Goal: Information Seeking & Learning: Learn about a topic

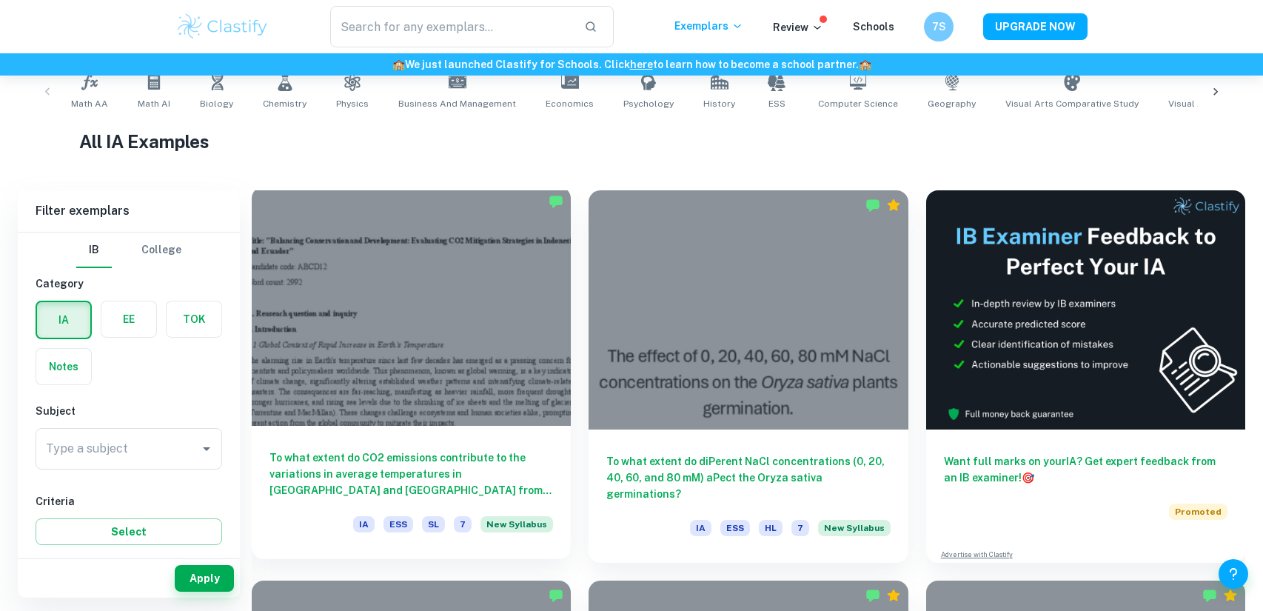
scroll to position [309, 0]
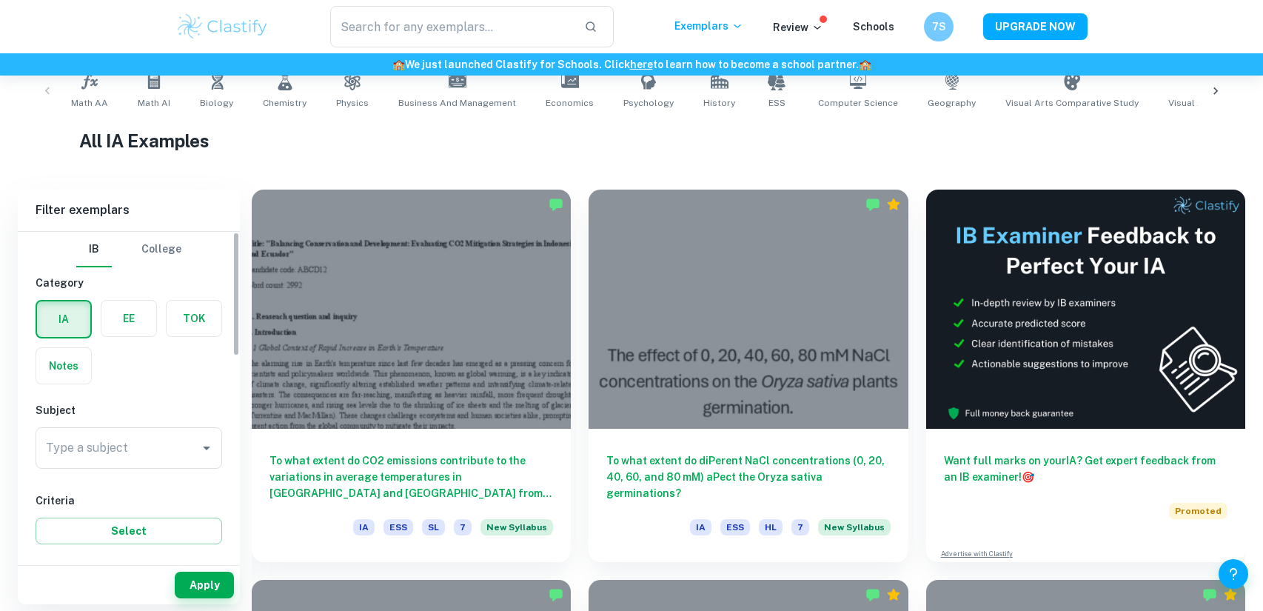
click at [124, 318] on label "button" at bounding box center [128, 319] width 55 height 36
click at [0, 0] on input "radio" at bounding box center [0, 0] width 0 height 0
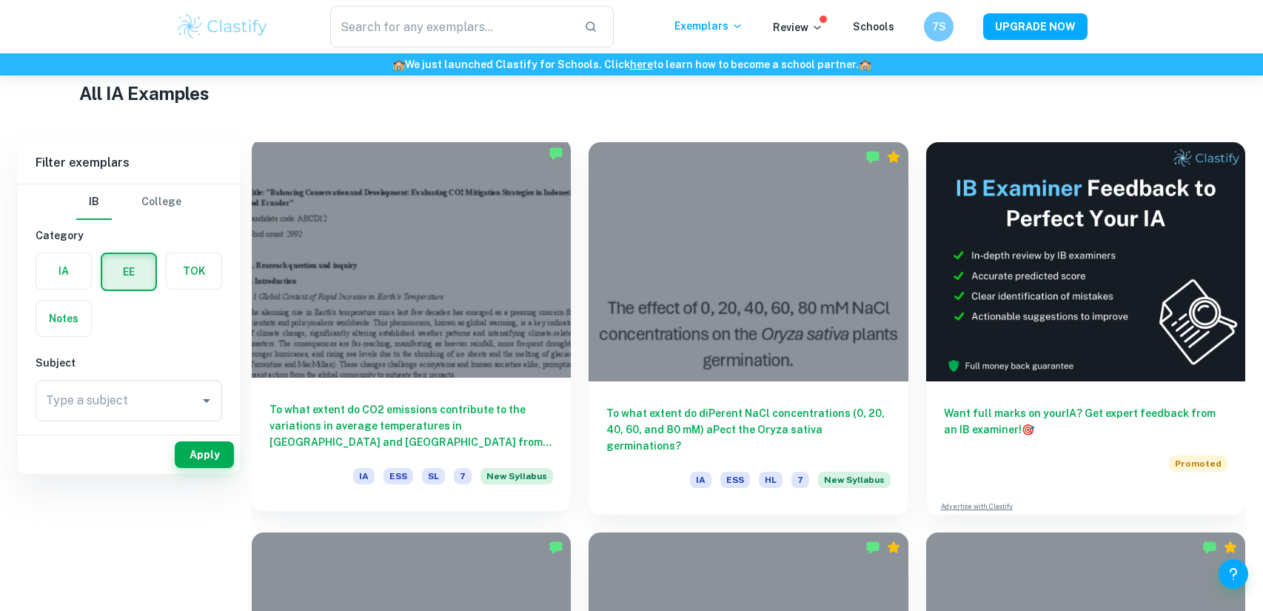
scroll to position [0, 0]
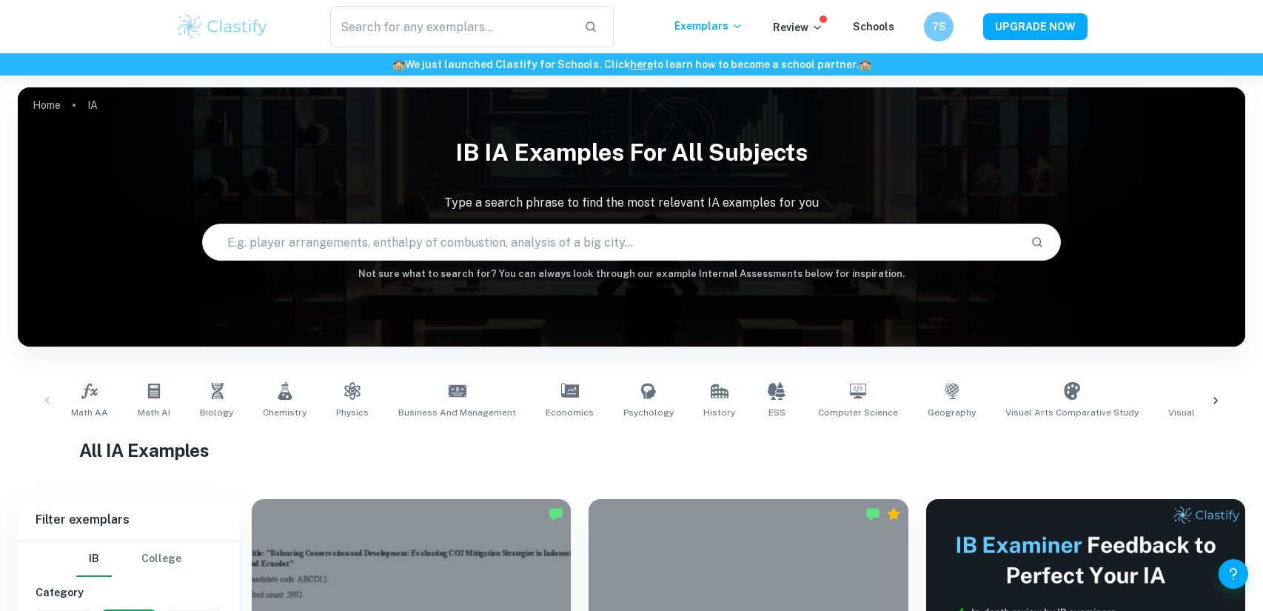
click at [450, 240] on input "text" at bounding box center [611, 241] width 817 height 41
click at [467, 37] on input "text" at bounding box center [451, 26] width 242 height 41
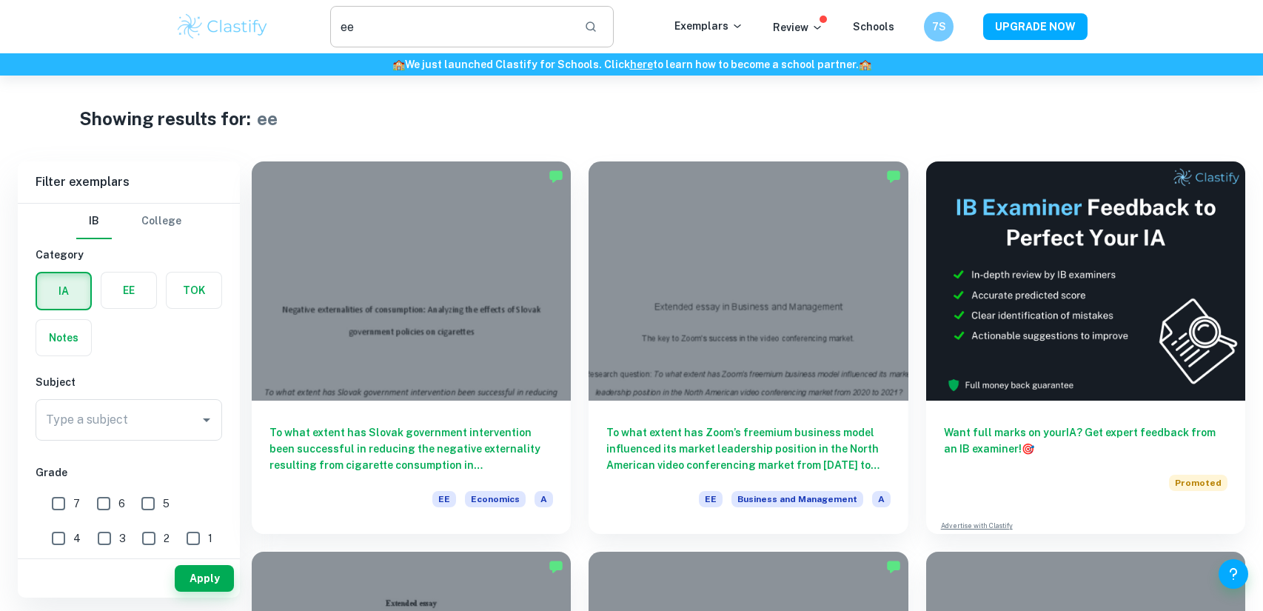
click at [558, 24] on input "ee" at bounding box center [451, 26] width 242 height 41
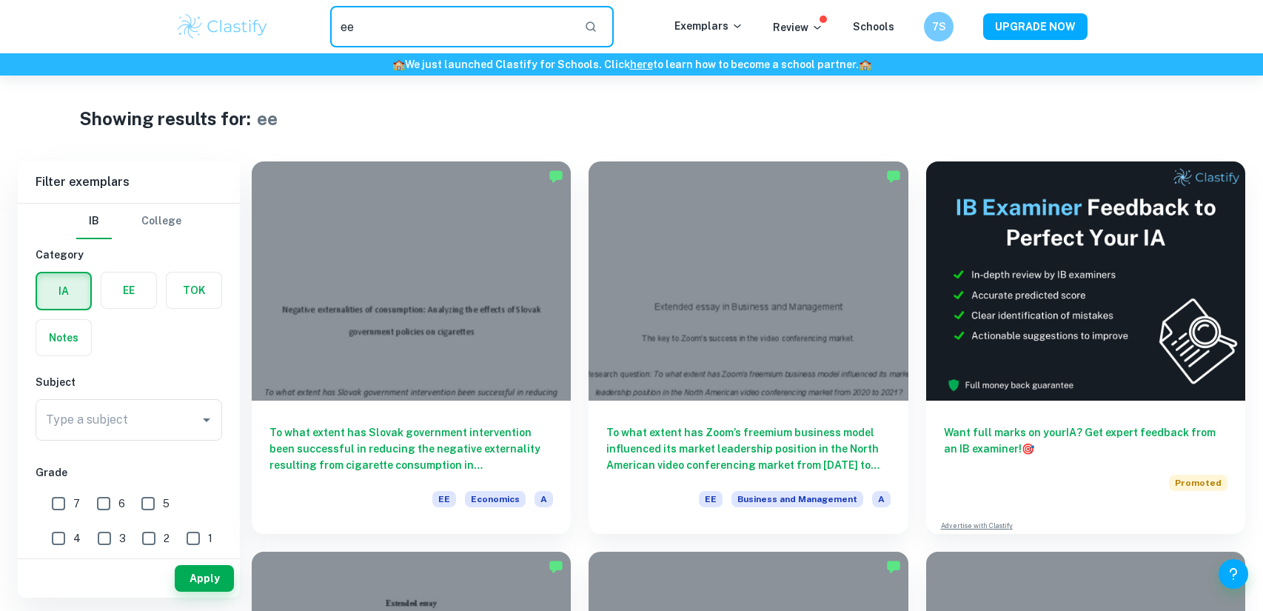
type input "e"
type input "TOK"
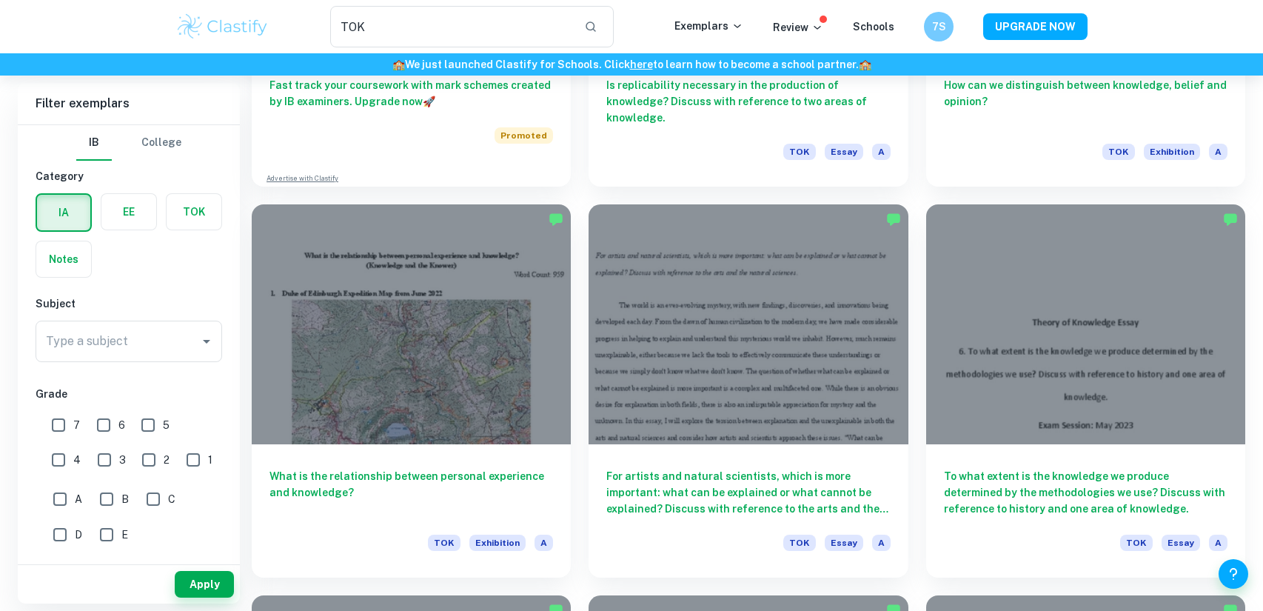
scroll to position [1131, 0]
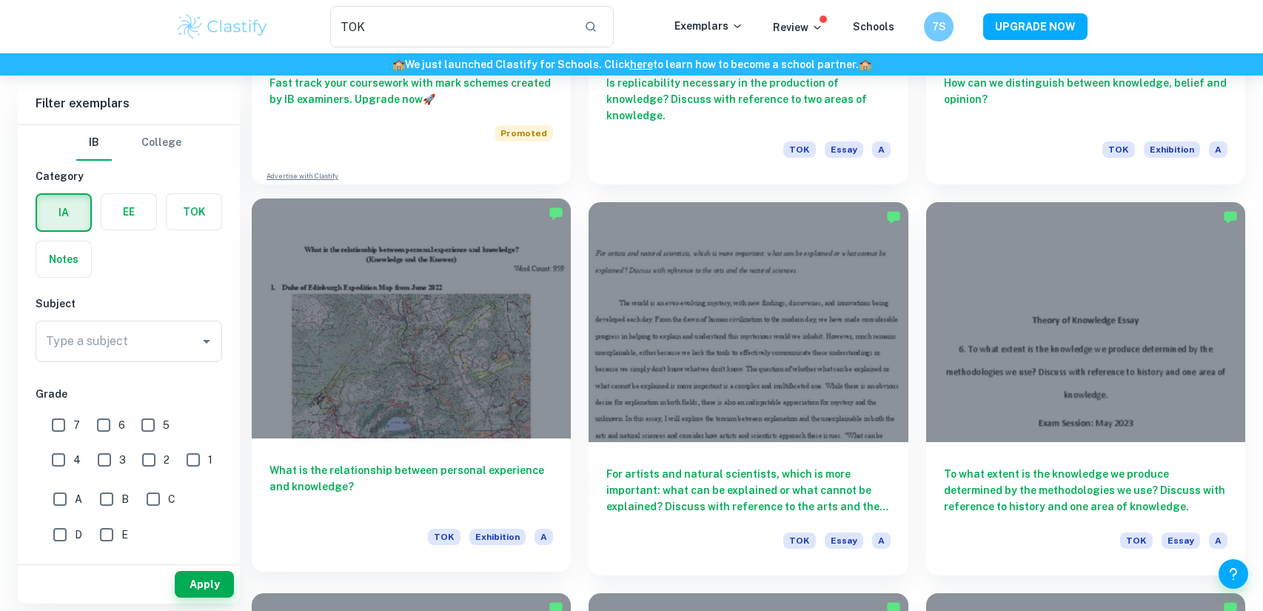
click at [529, 424] on div at bounding box center [411, 317] width 319 height 239
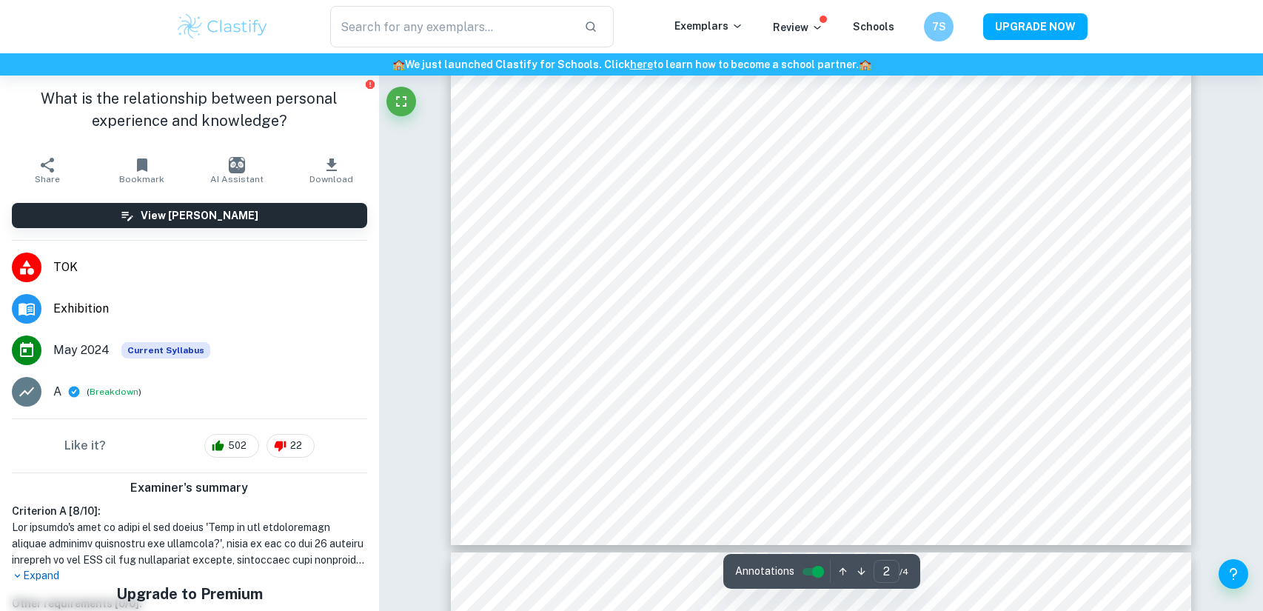
scroll to position [551, 0]
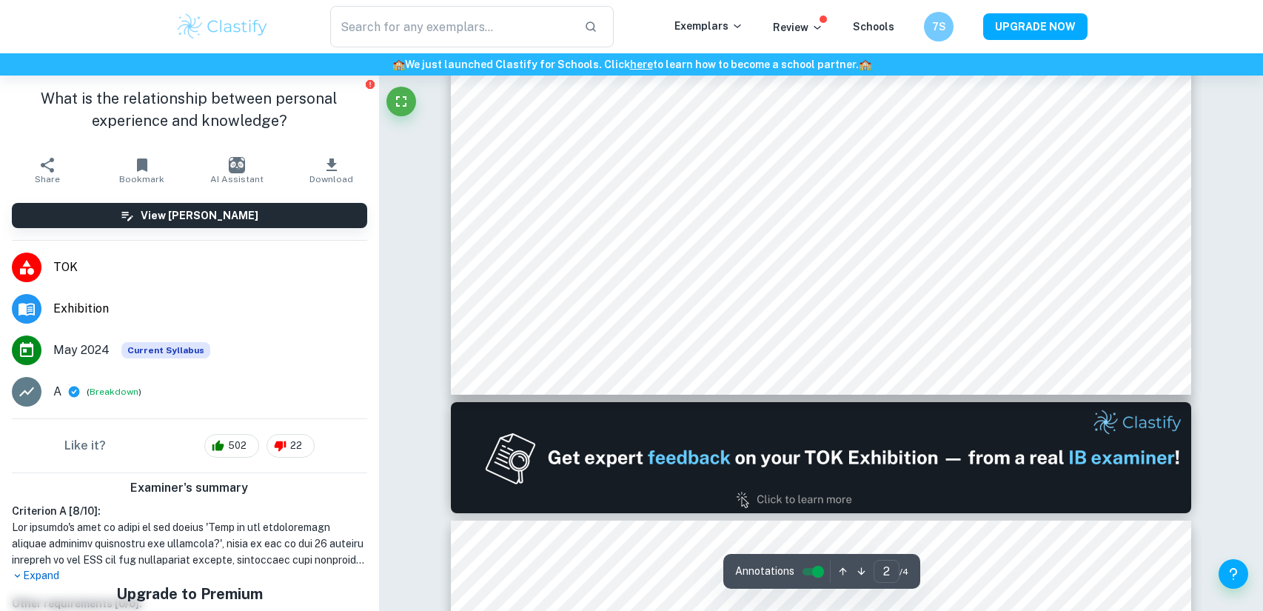
type input "1"
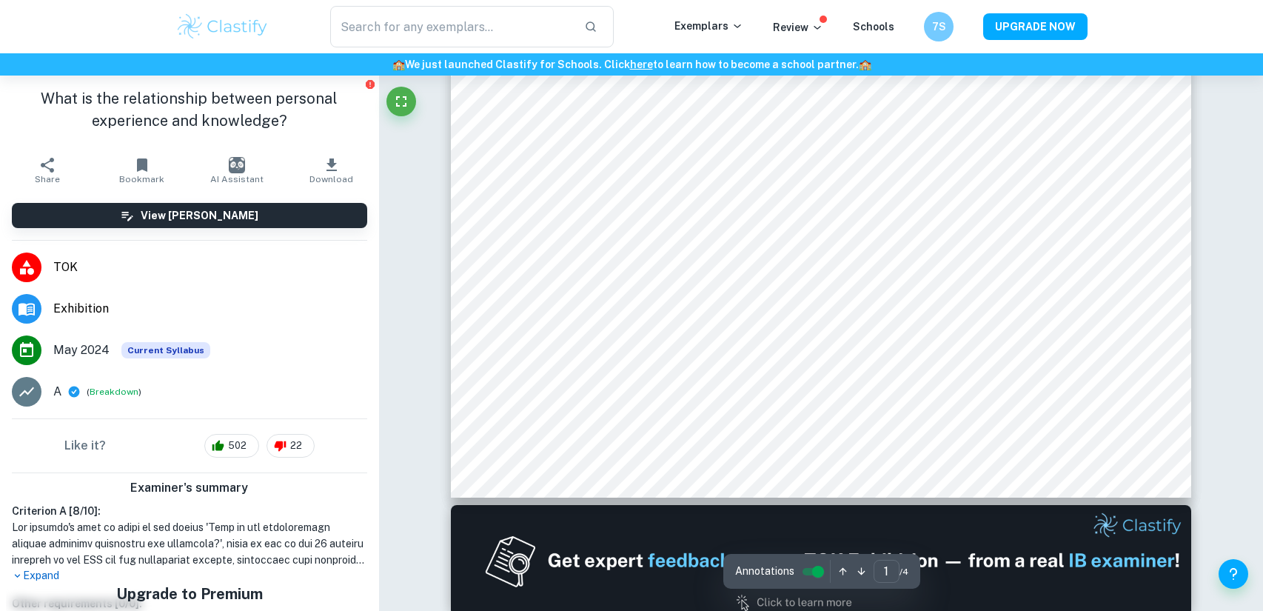
scroll to position [0, 0]
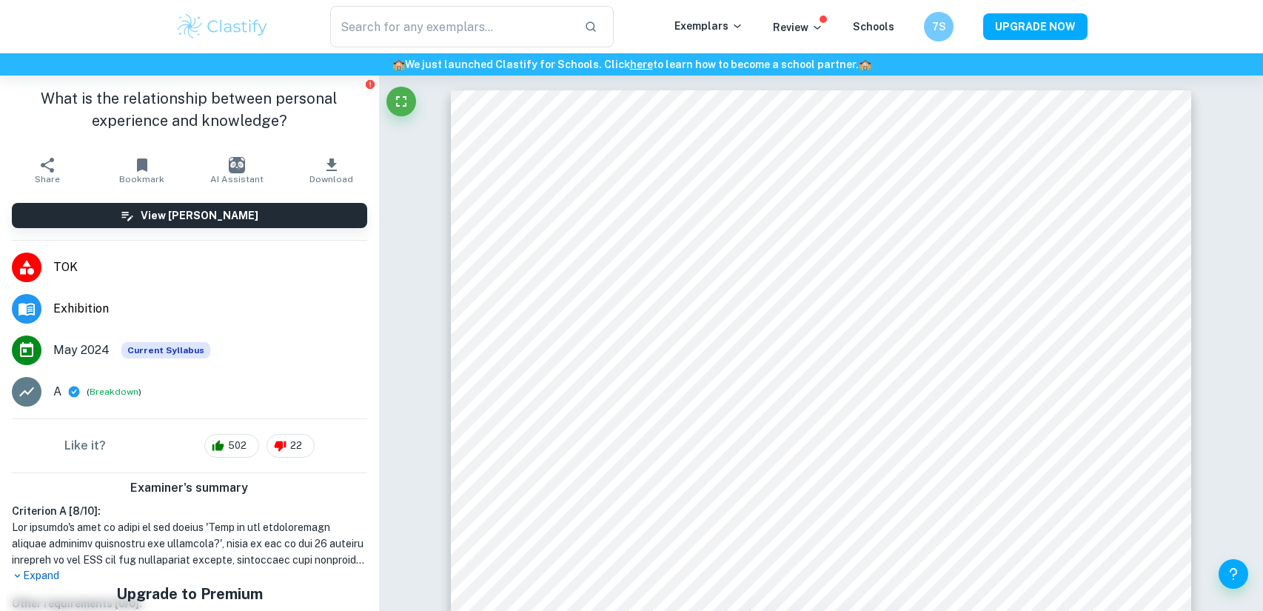
type input "TOK"
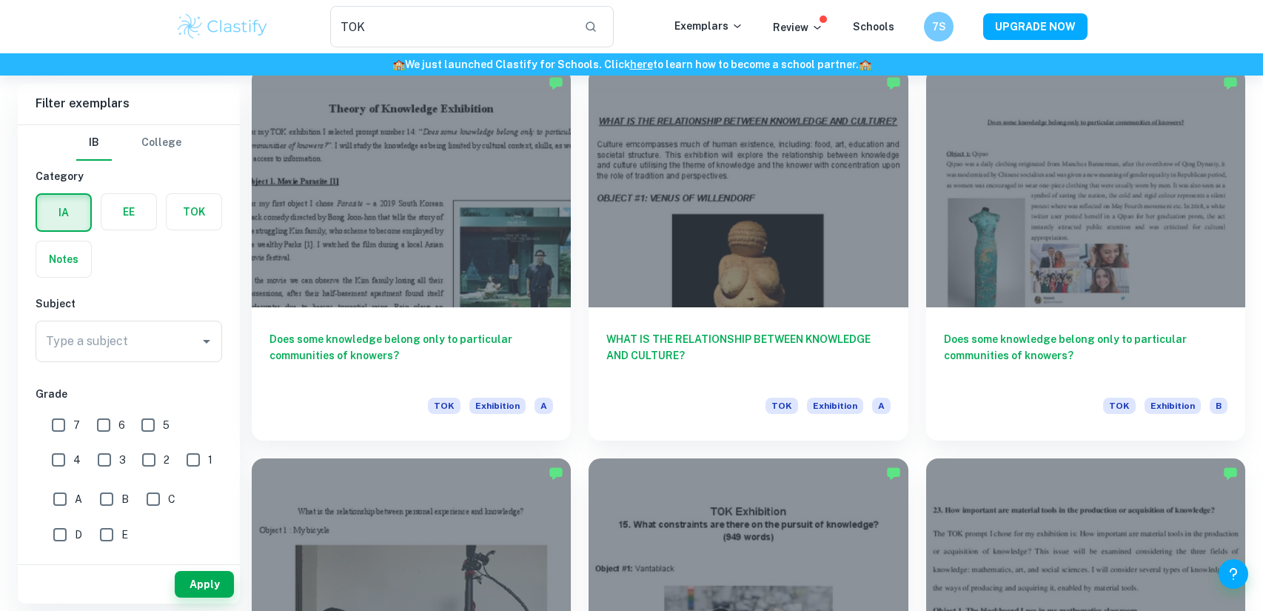
scroll to position [1655, 0]
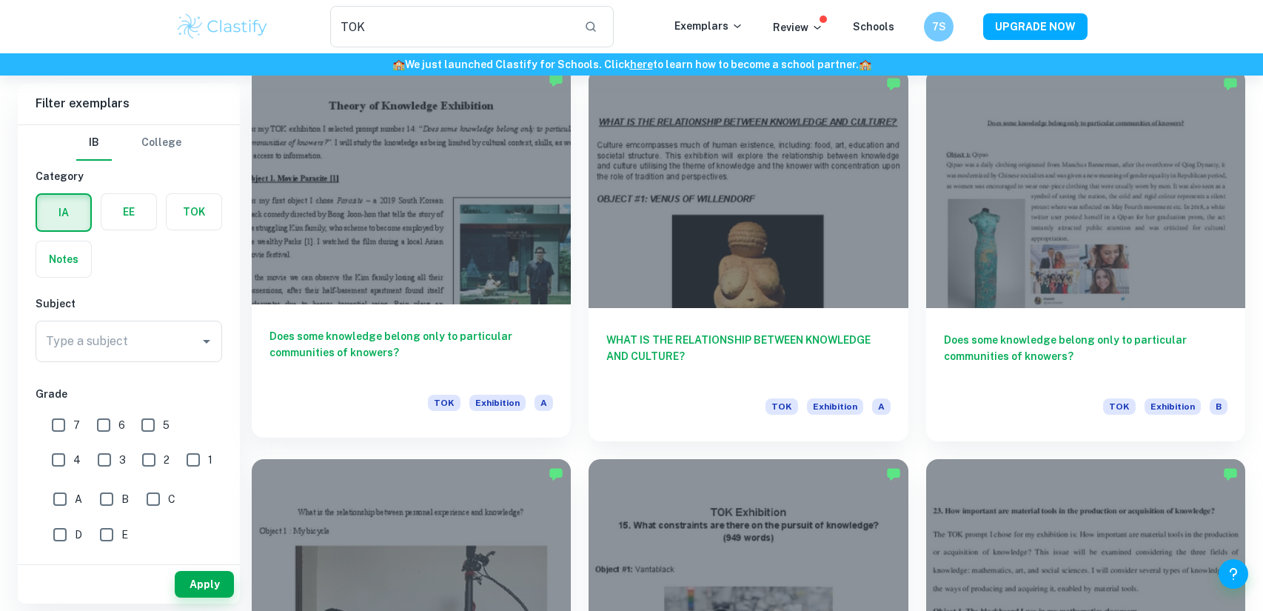
click at [526, 278] on div at bounding box center [411, 184] width 319 height 239
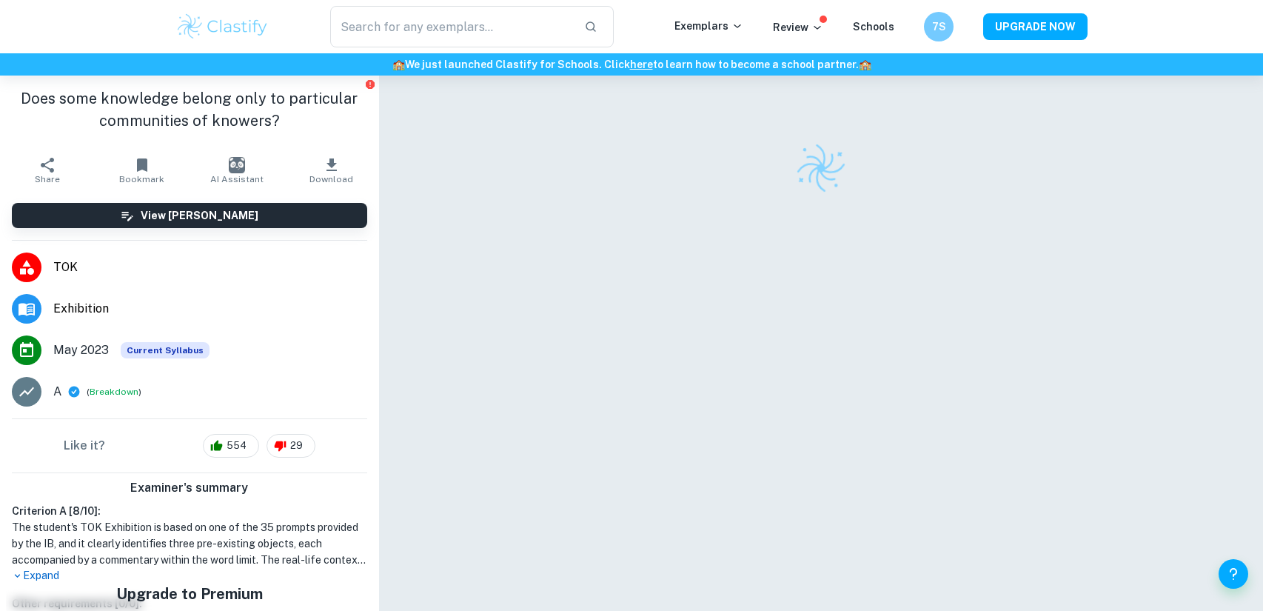
type input "TOK"
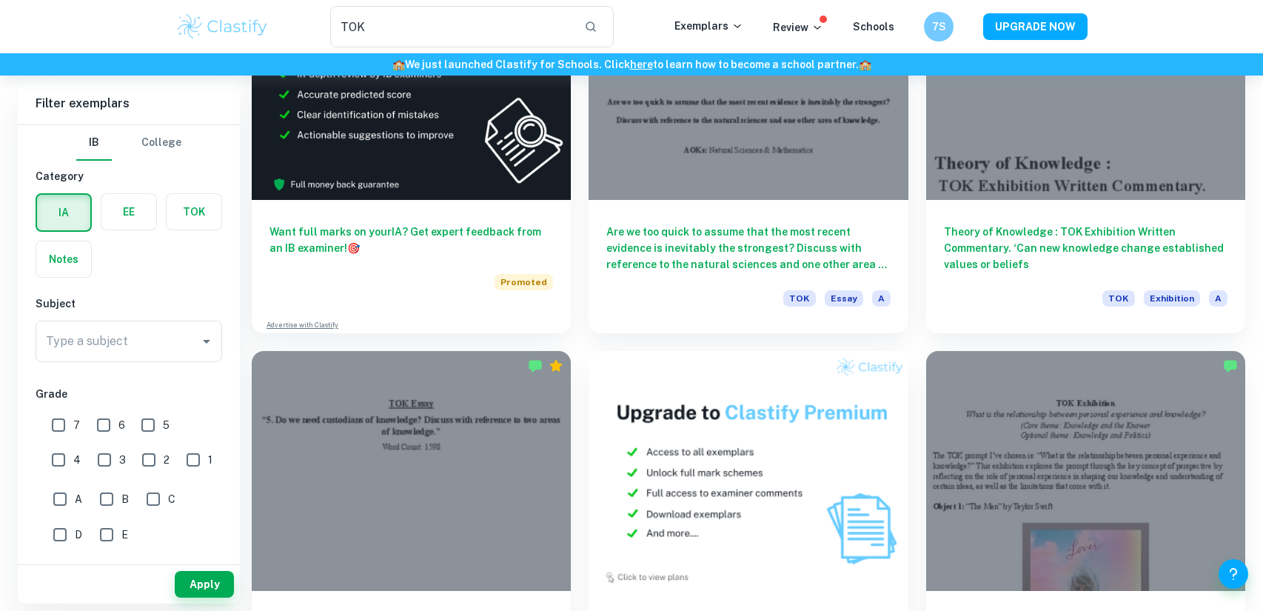
scroll to position [2549, 0]
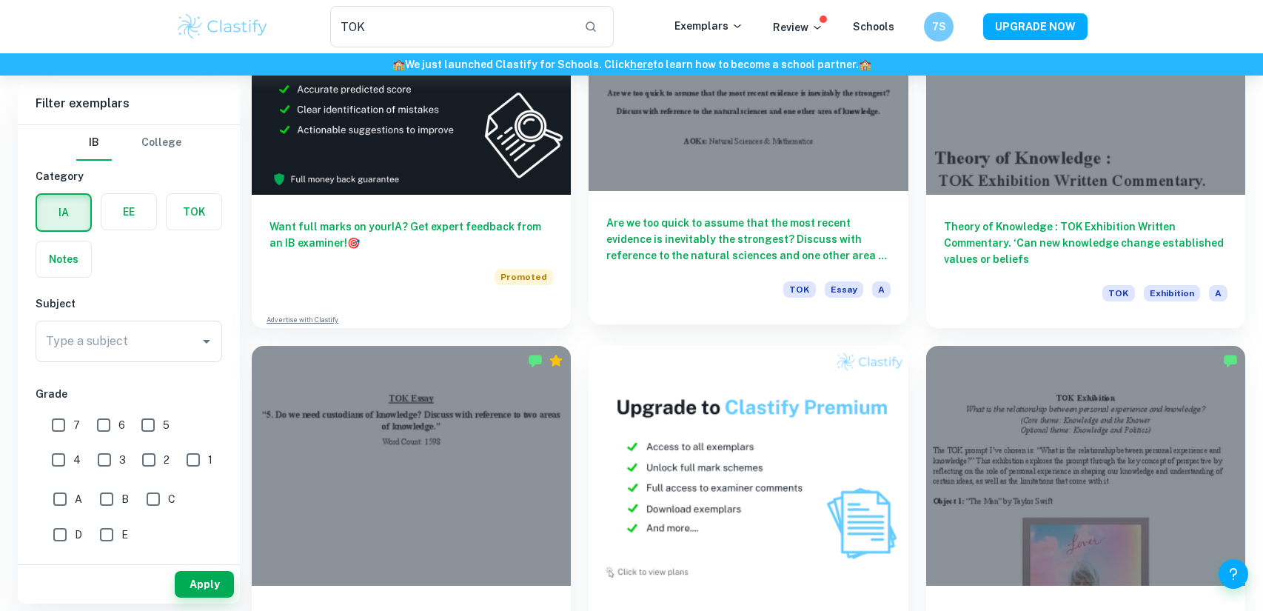
click at [686, 190] on div at bounding box center [748, 71] width 319 height 239
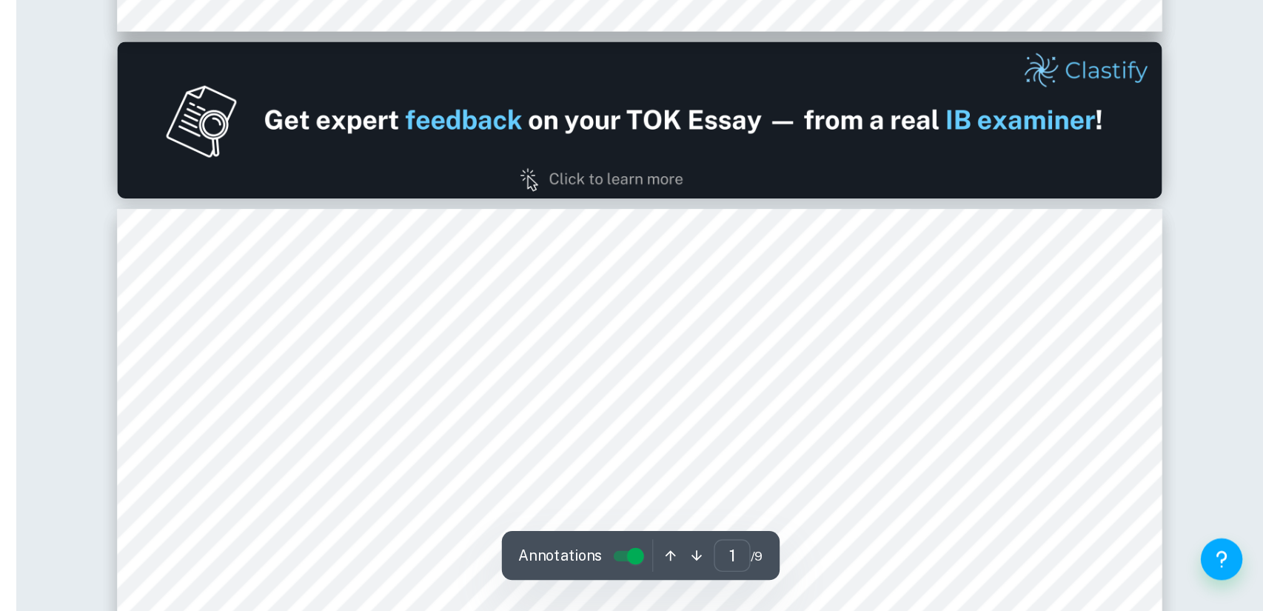
type input "2"
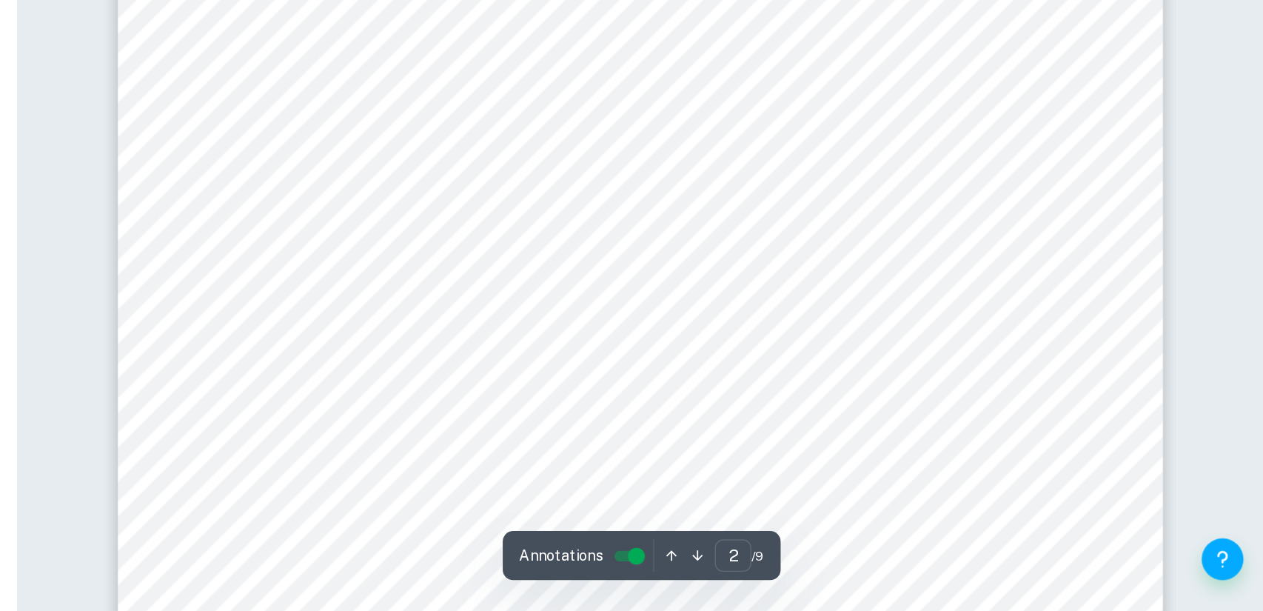
scroll to position [1390, 0]
